Goal: Information Seeking & Learning: Learn about a topic

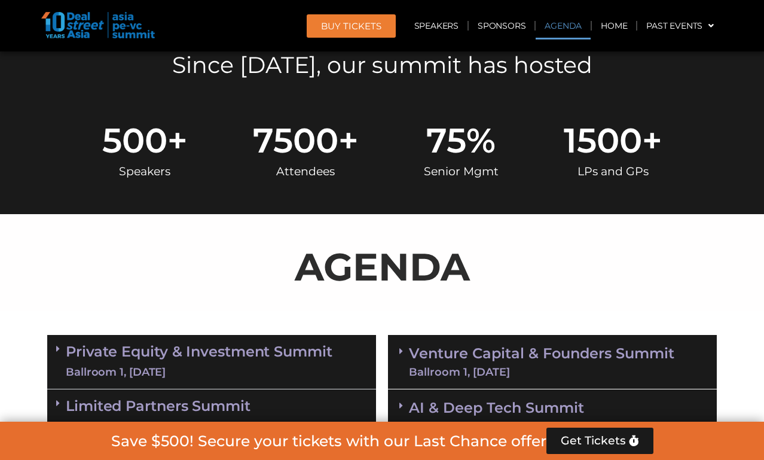
scroll to position [592, 0]
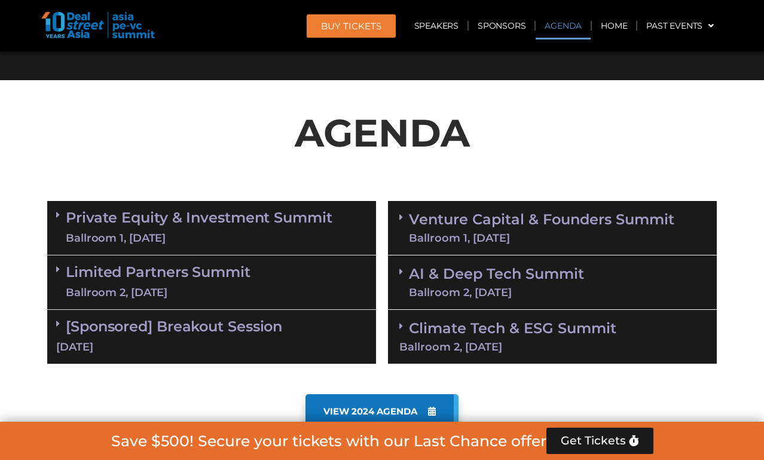
click at [247, 245] on div "Private Equity & Investment Summit Ballroom 1, 10 Sept" at bounding box center [211, 228] width 329 height 54
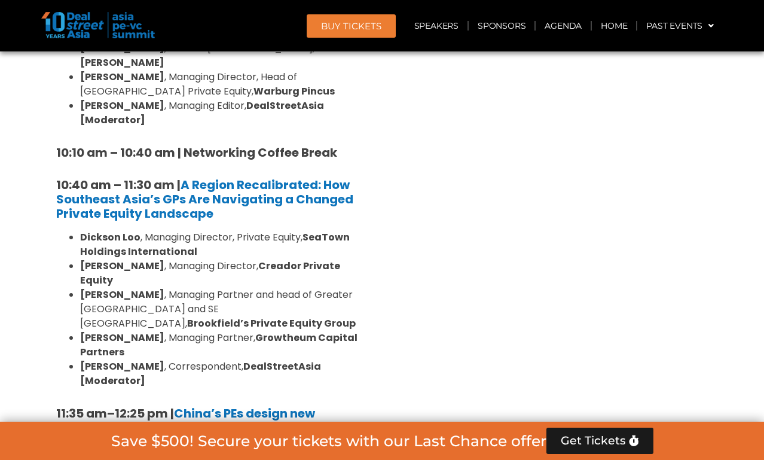
scroll to position [1065, 0]
drag, startPoint x: 98, startPoint y: 197, endPoint x: 169, endPoint y: 211, distance: 71.9
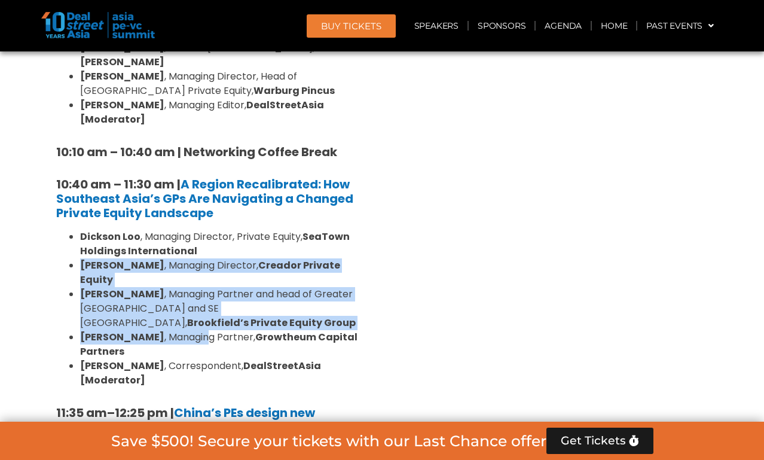
drag, startPoint x: 80, startPoint y: 231, endPoint x: 180, endPoint y: 297, distance: 119.6
click at [180, 297] on ul "Dickson Loo , Managing Director, Private Equity, SeaTown Holdings International…" at bounding box center [211, 309] width 311 height 158
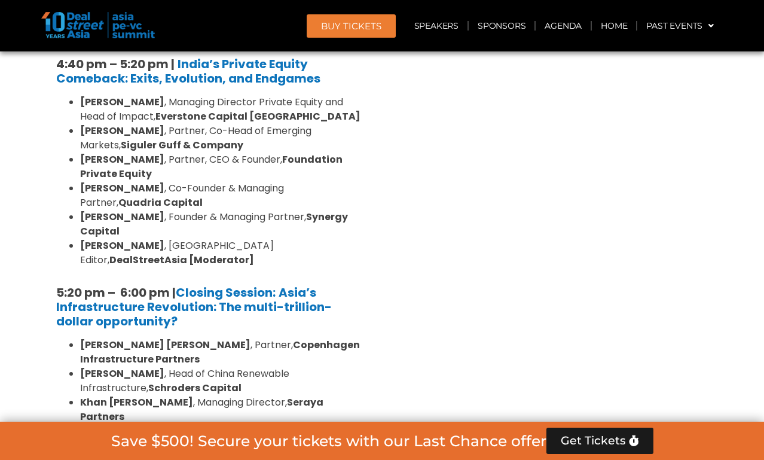
scroll to position [2270, 0]
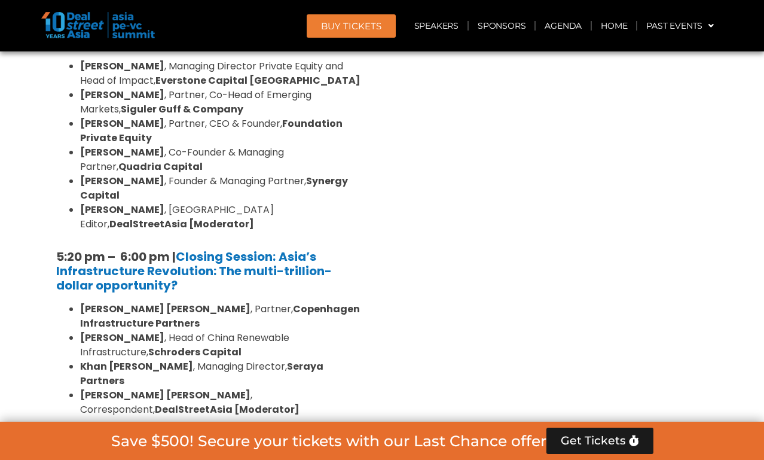
click at [167, 445] on link "Limited Partners Summit Ballroom 2, 10 Sept" at bounding box center [158, 463] width 185 height 36
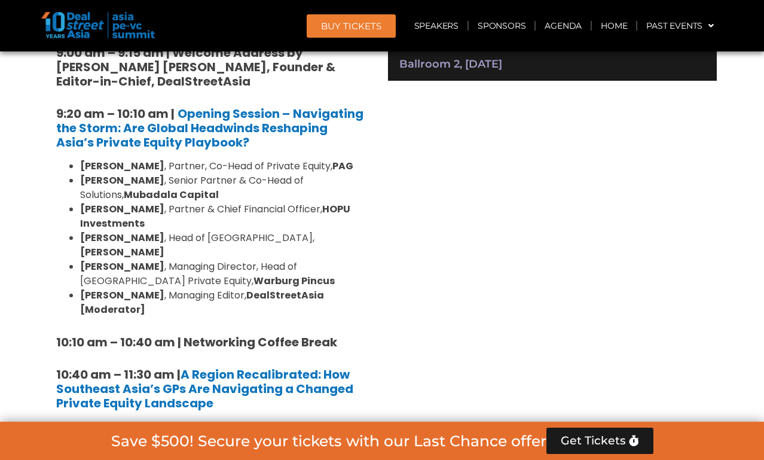
scroll to position [1012, 0]
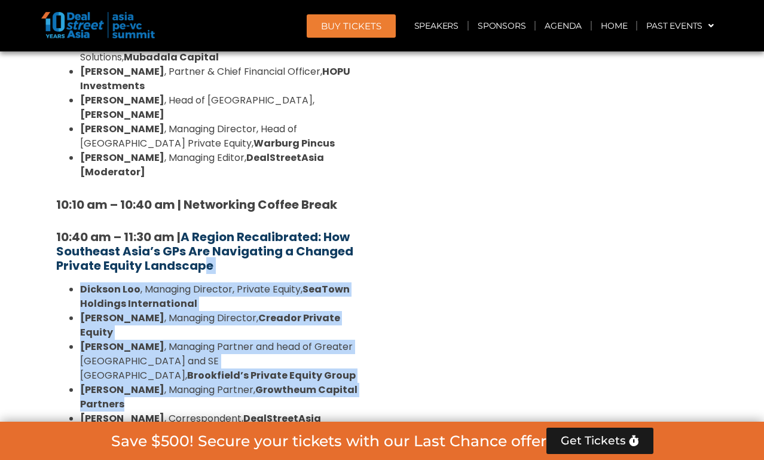
drag, startPoint x: 239, startPoint y: 365, endPoint x: 203, endPoint y: 234, distance: 136.5
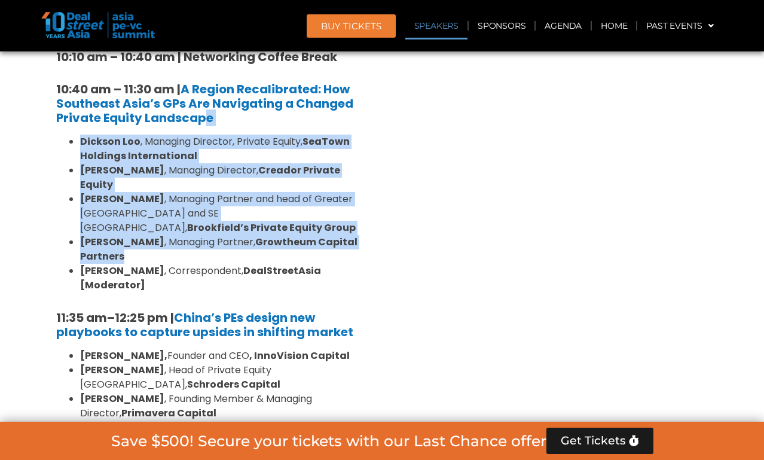
scroll to position [1157, 0]
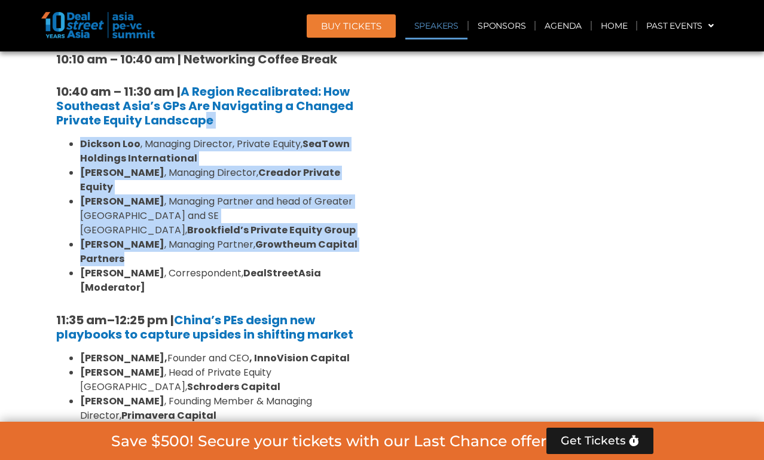
click at [128, 237] on li "Amit Kunal , Managing Partner, Growtheum Capital Partners" at bounding box center [223, 251] width 287 height 29
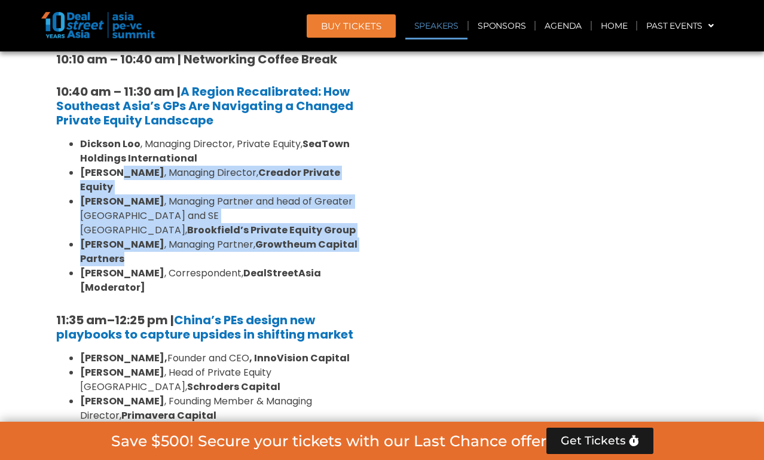
drag, startPoint x: 128, startPoint y: 211, endPoint x: 128, endPoint y: 147, distance: 63.4
click at [128, 147] on ul "Dickson Loo , Managing Director, Private Equity, SeaTown Holdings International…" at bounding box center [211, 216] width 311 height 158
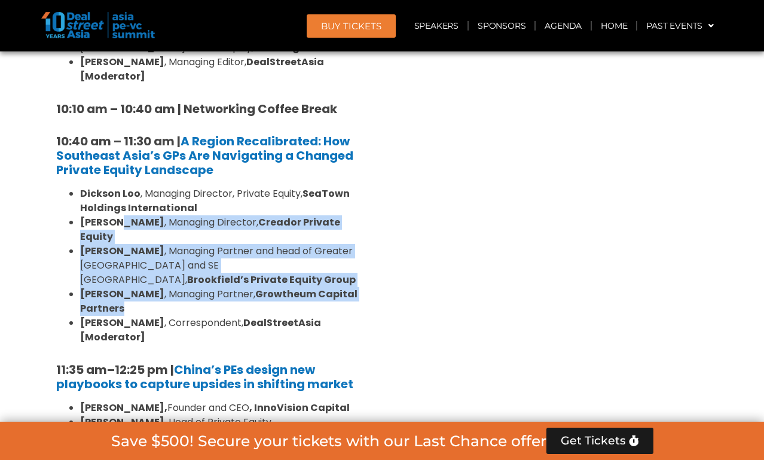
scroll to position [1108, 0]
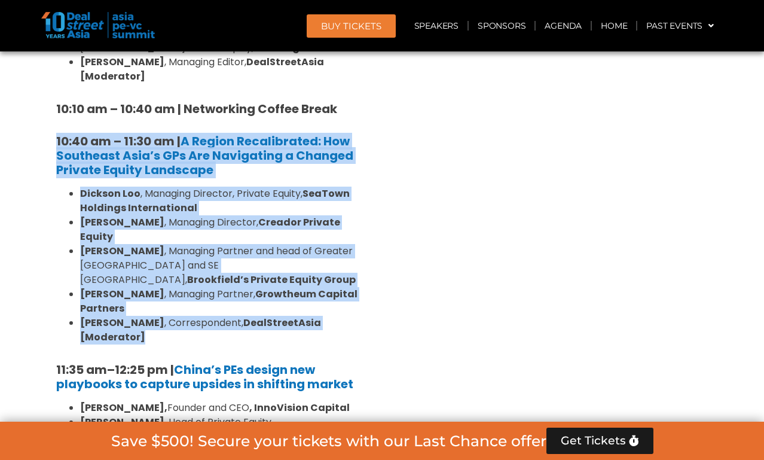
drag, startPoint x: 53, startPoint y: 108, endPoint x: 374, endPoint y: 284, distance: 365.6
copy div "10:40 am – 11:30 am | A Region Recalibrated: How Southeast Asia’s GPs Are Navig…"
click at [230, 287] on strong "Growtheum Capital Partners" at bounding box center [219, 301] width 278 height 28
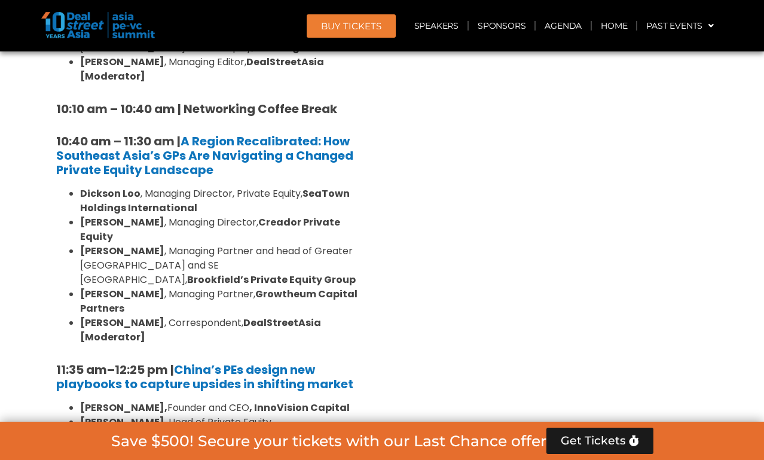
click at [222, 141] on h5 "10:40 am – 11:30 am | A Region Recalibrated: How Southeast Asia’s GPs Are Navig…" at bounding box center [211, 155] width 311 height 43
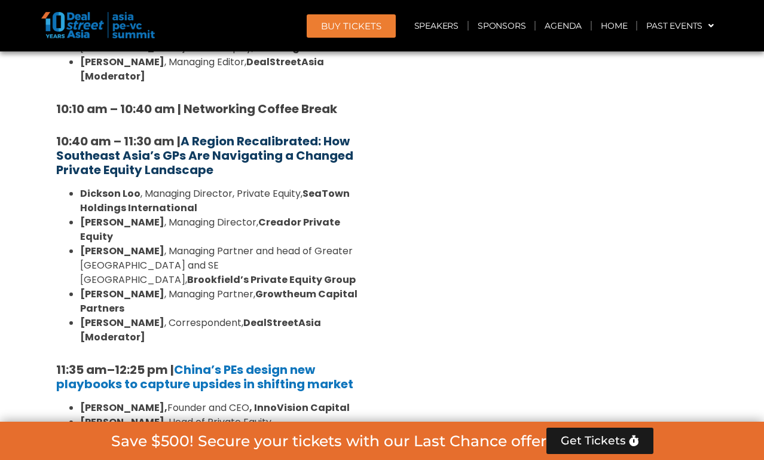
click at [222, 133] on strong "A Region Recalibrated: How Southeast Asia’s GPs Are Navigating a Changed Privat…" at bounding box center [204, 155] width 297 height 45
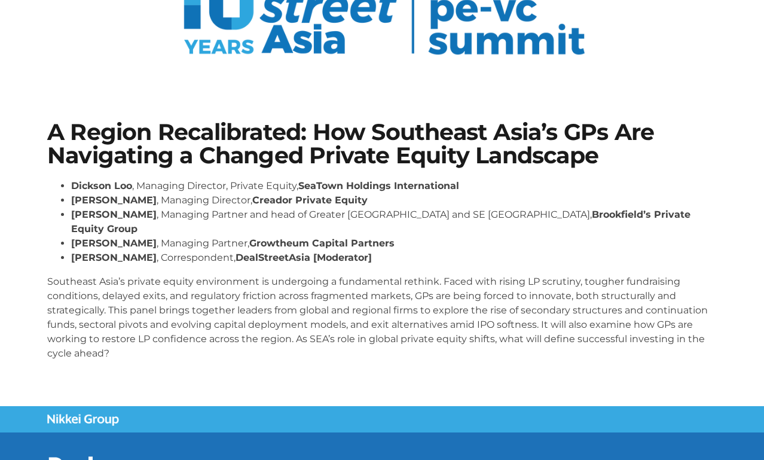
scroll to position [142, 0]
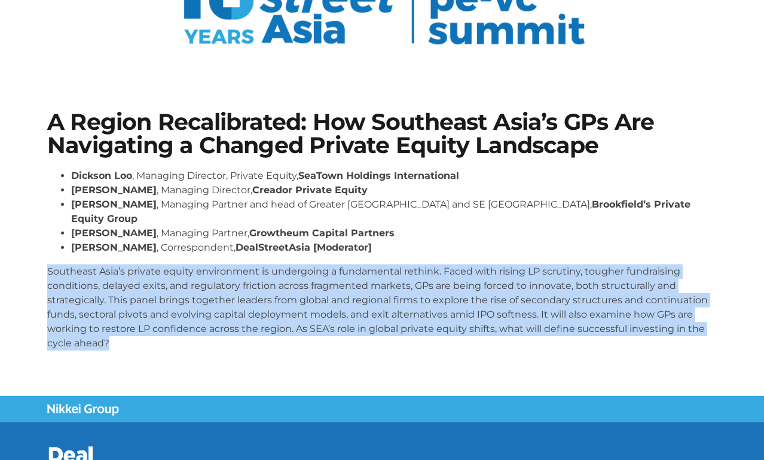
drag, startPoint x: 48, startPoint y: 256, endPoint x: 136, endPoint y: 342, distance: 123.1
click at [136, 342] on div "Dickson Loo , Managing Director, Private Equity, SeaTown Holdings International…" at bounding box center [382, 264] width 670 height 191
copy p "Southeast Asia’s private equity environment is undergoing a fundamental rethink…"
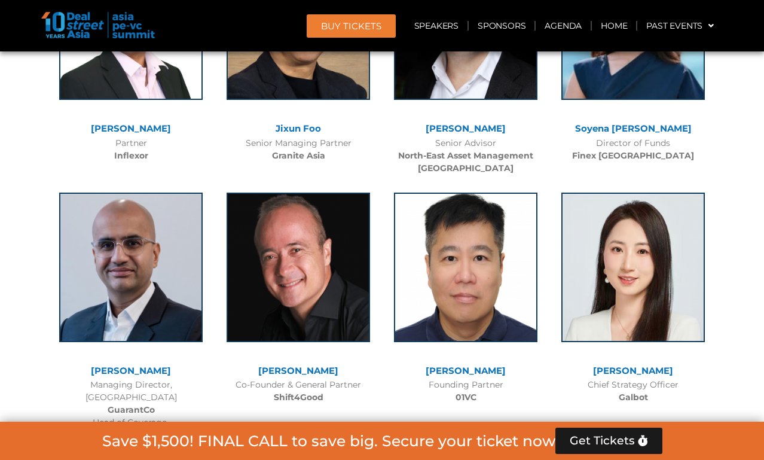
scroll to position [6703, 0]
